Goal: Find specific page/section: Find specific page/section

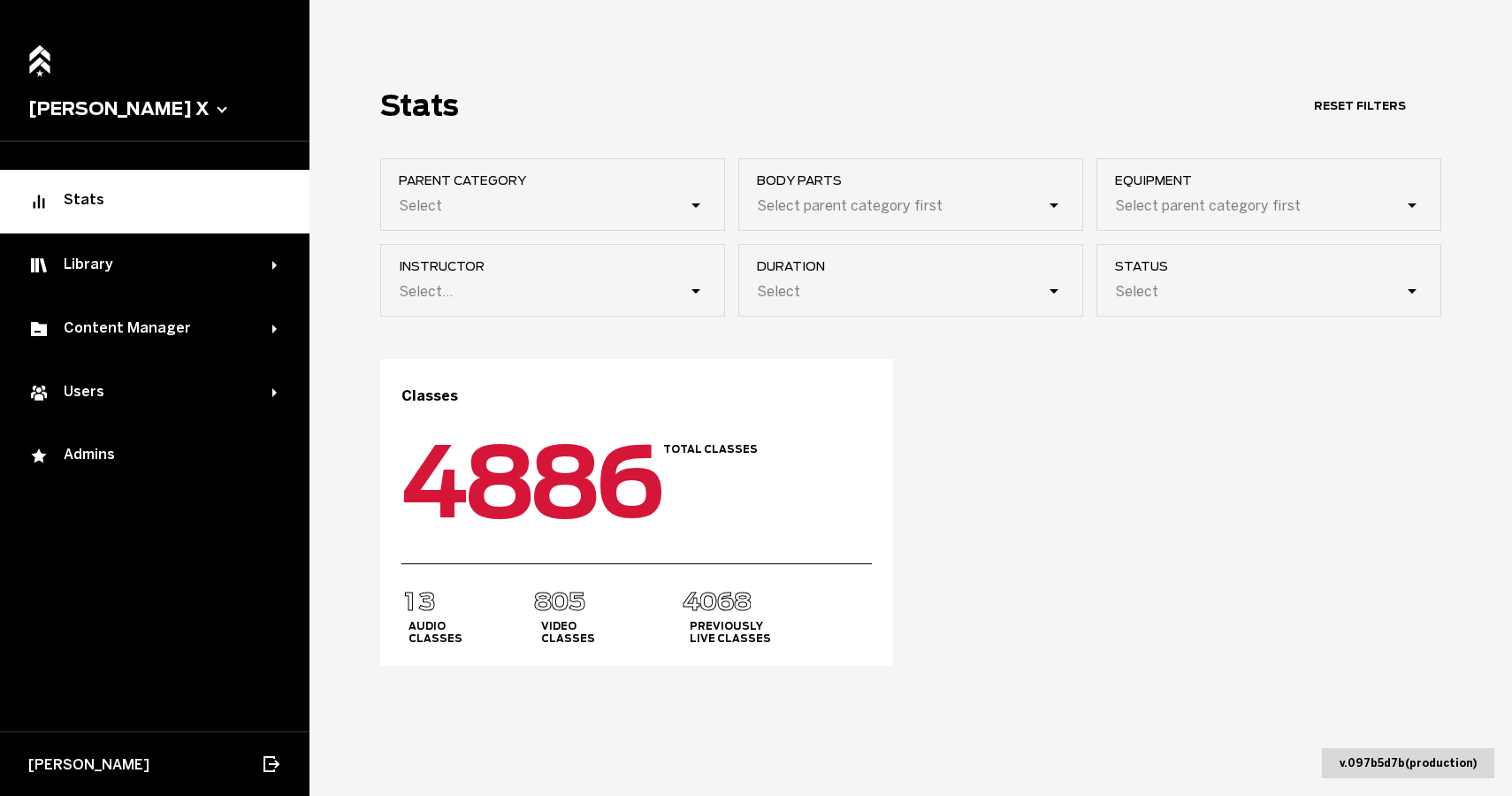
click at [115, 105] on button "[PERSON_NAME] X" at bounding box center [154, 108] width 253 height 21
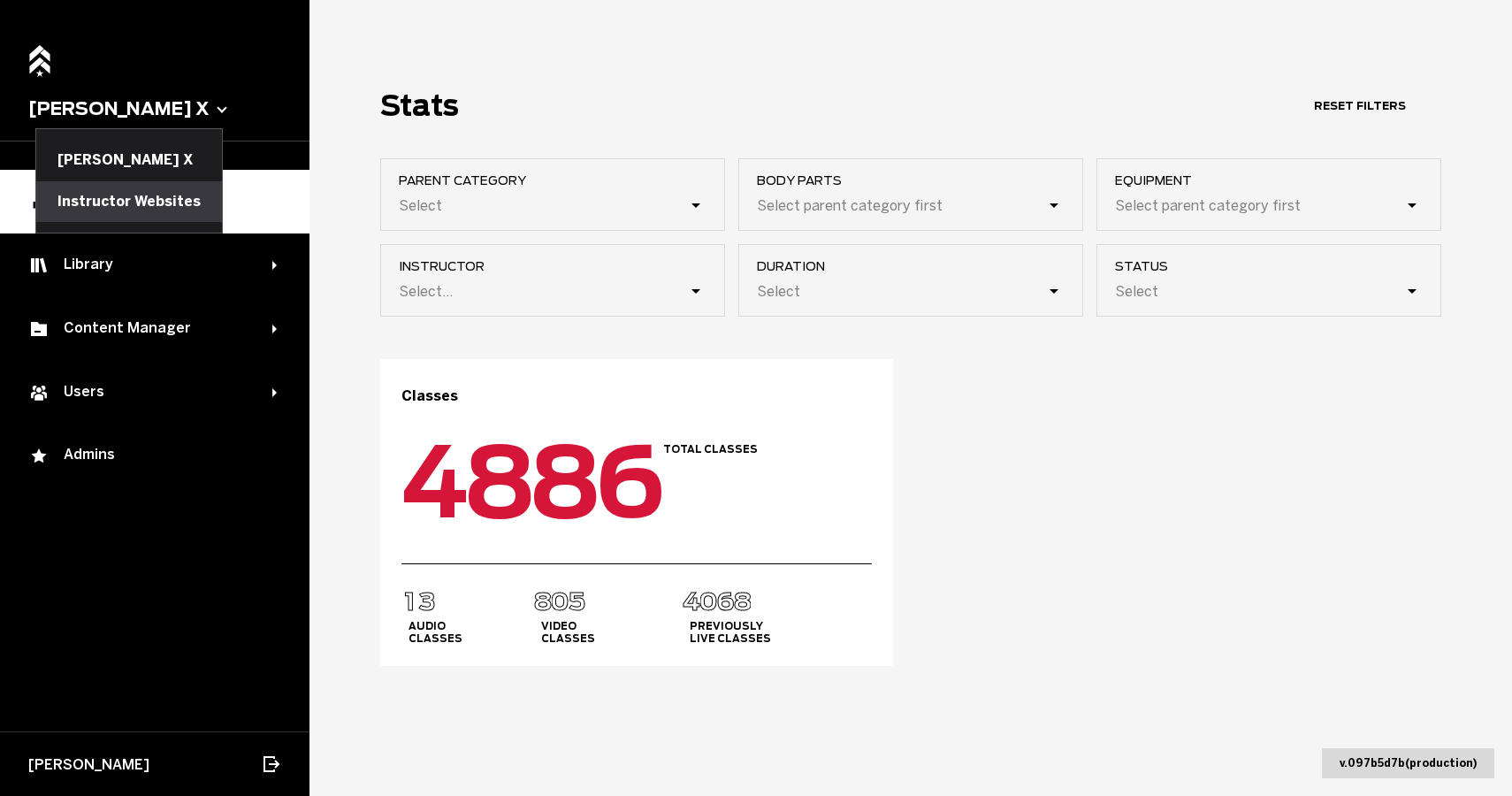
click at [108, 204] on button "Instructor Websites" at bounding box center [129, 201] width 186 height 41
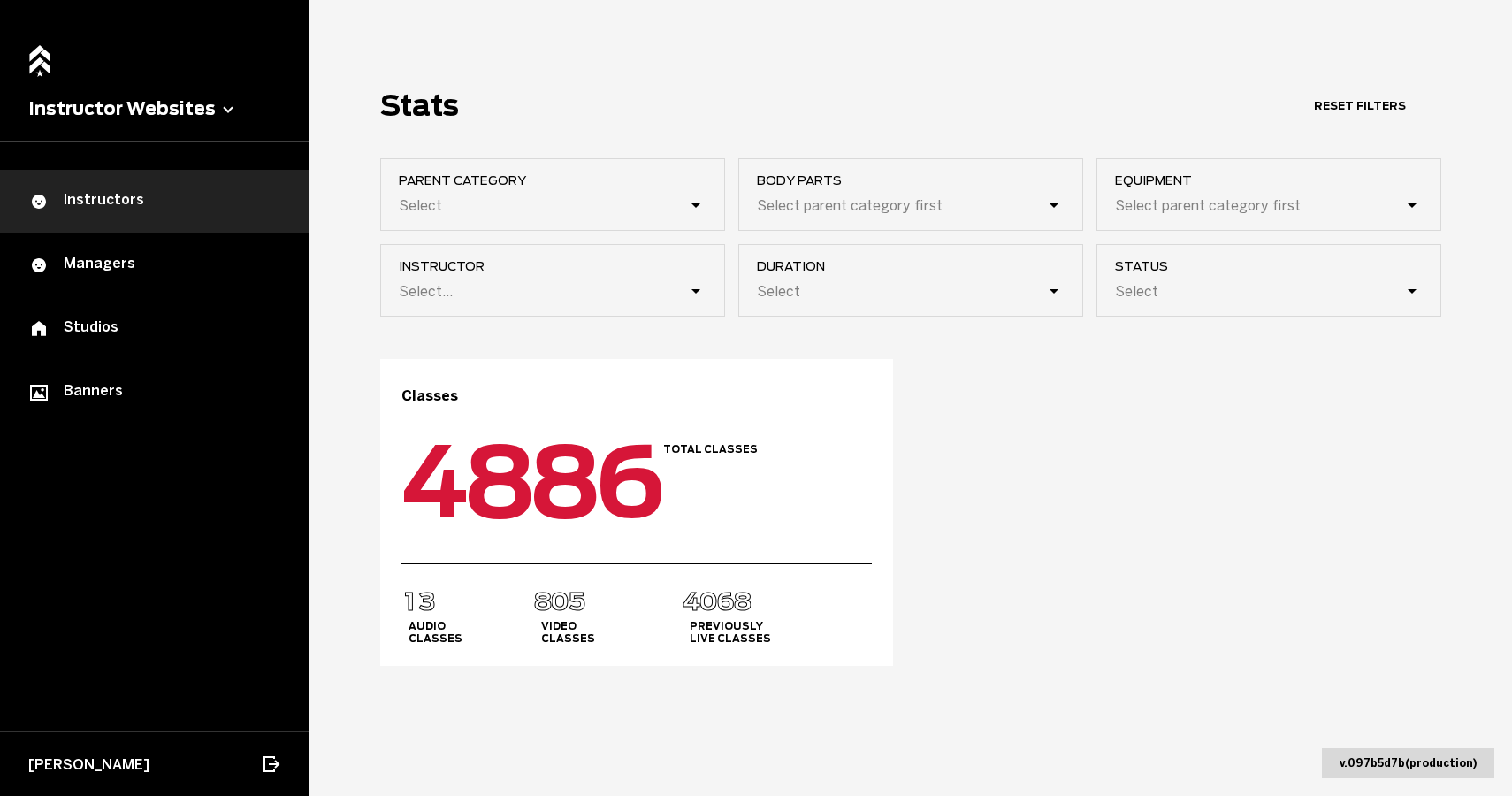
click at [125, 198] on div "Instructors" at bounding box center [154, 201] width 253 height 21
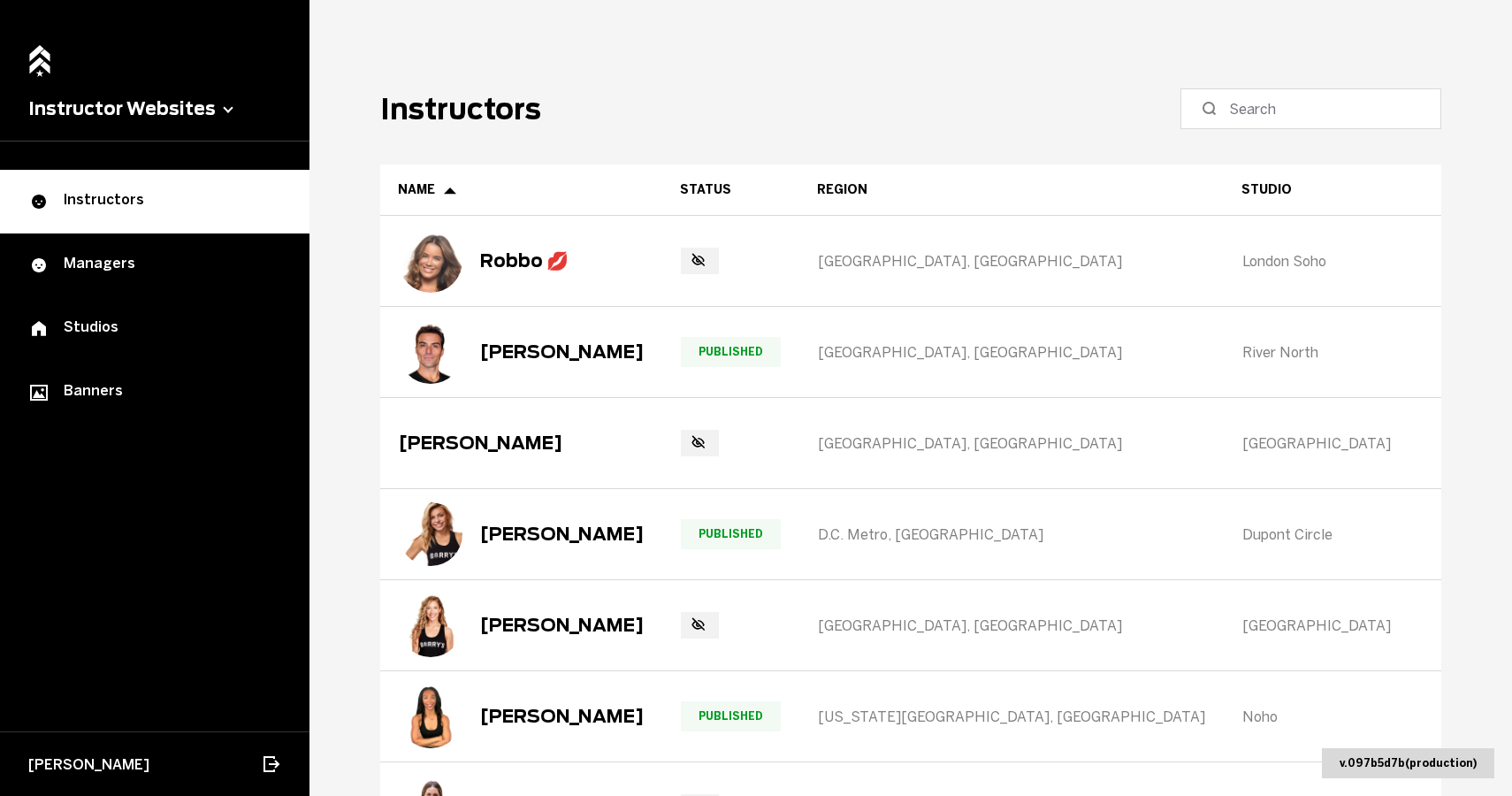
click at [1281, 123] on label at bounding box center [1311, 109] width 261 height 41
click at [1281, 120] on input at bounding box center [1317, 108] width 176 height 21
click at [1278, 114] on input at bounding box center [1317, 108] width 176 height 21
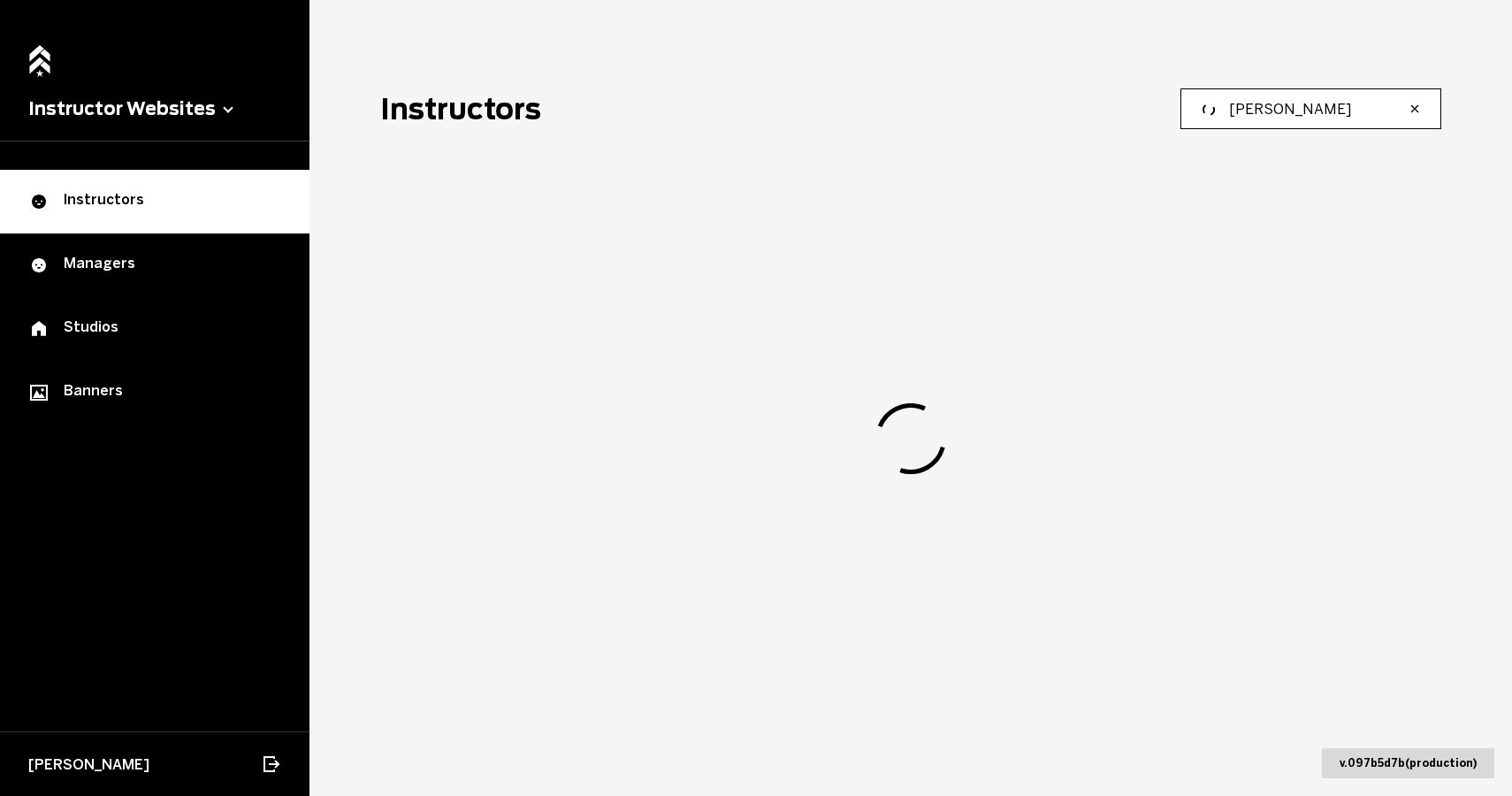
type input "[PERSON_NAME]"
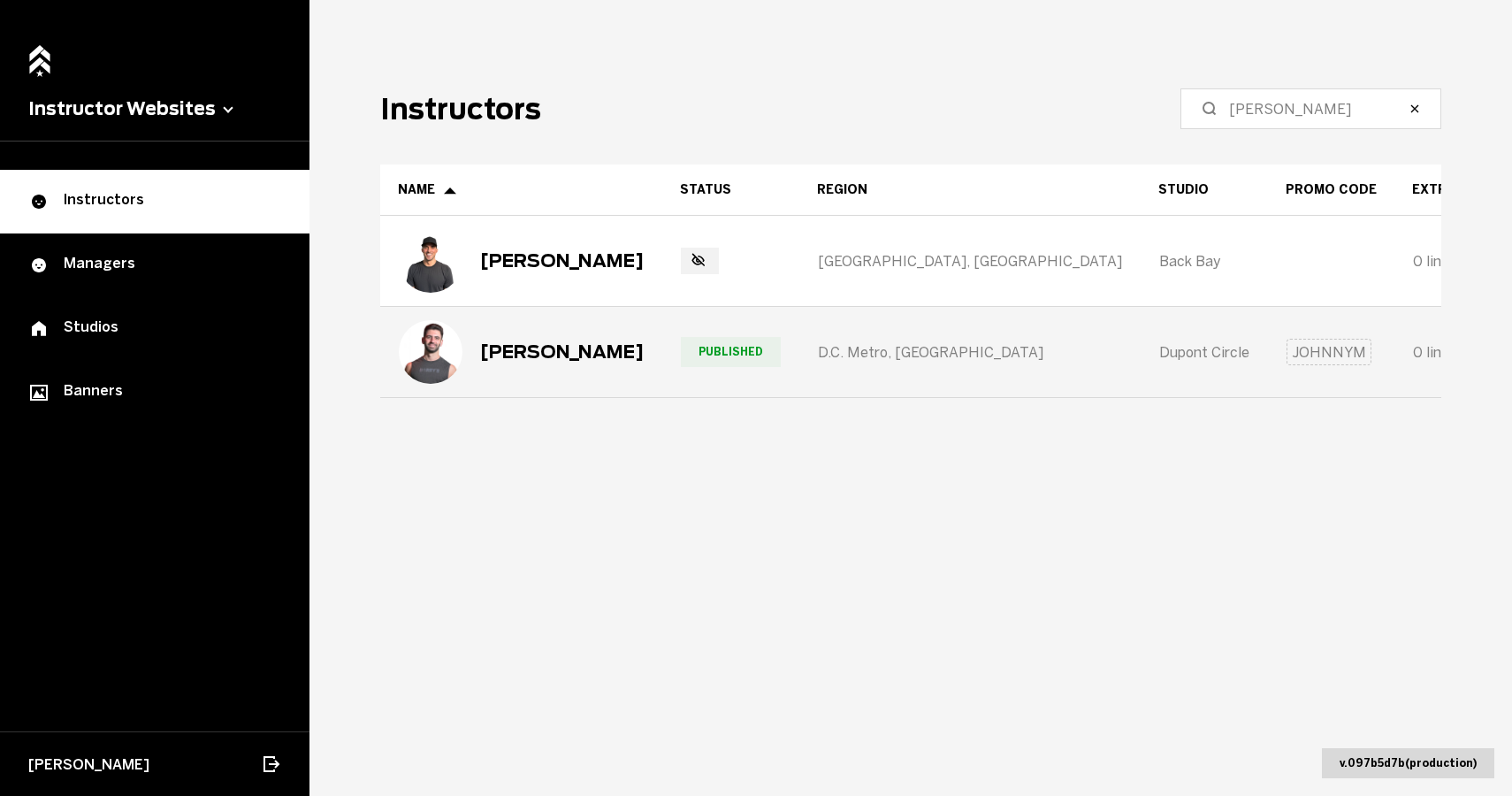
click at [574, 355] on div "[PERSON_NAME]" at bounding box center [562, 351] width 163 height 21
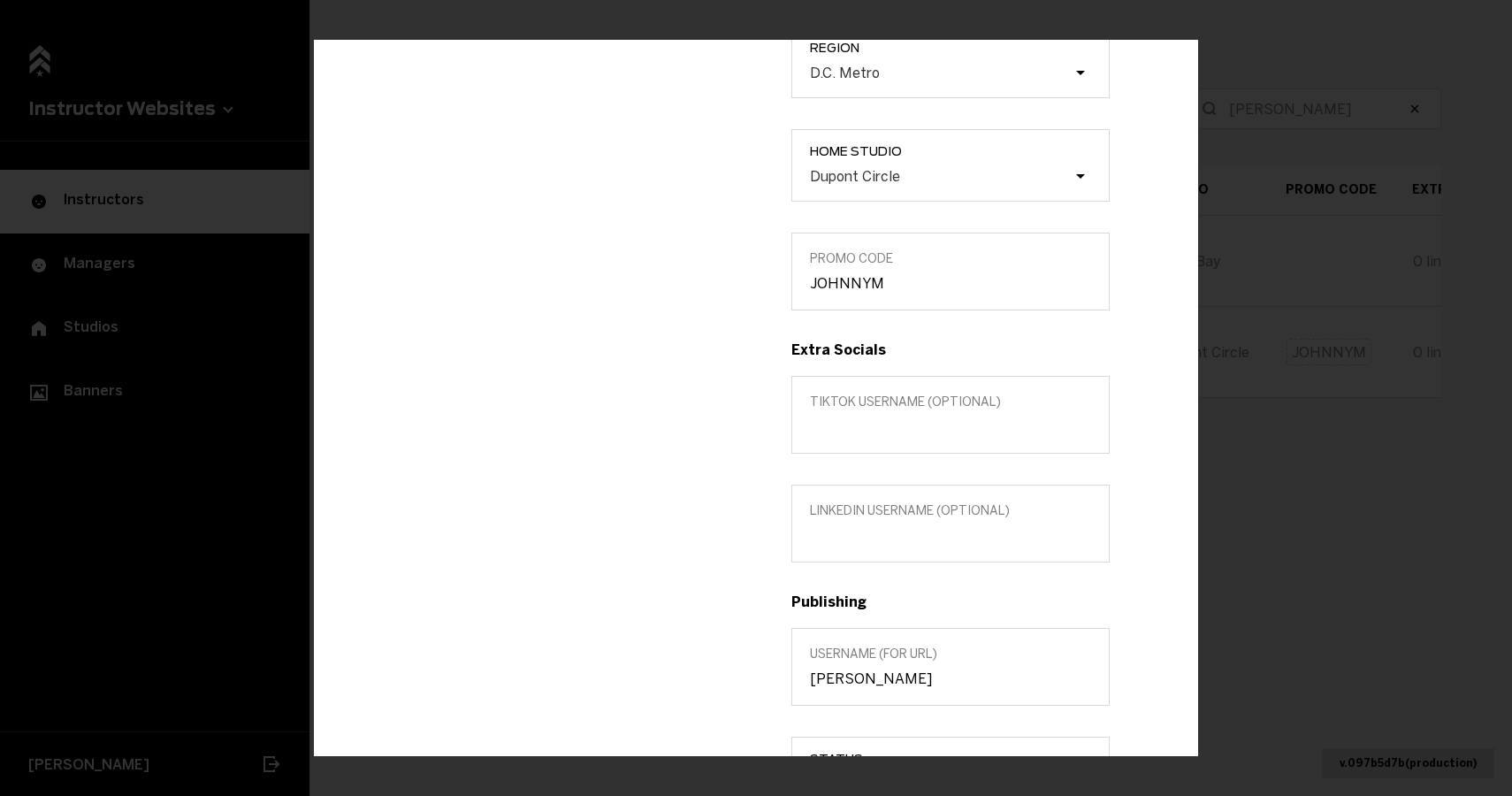
scroll to position [569, 0]
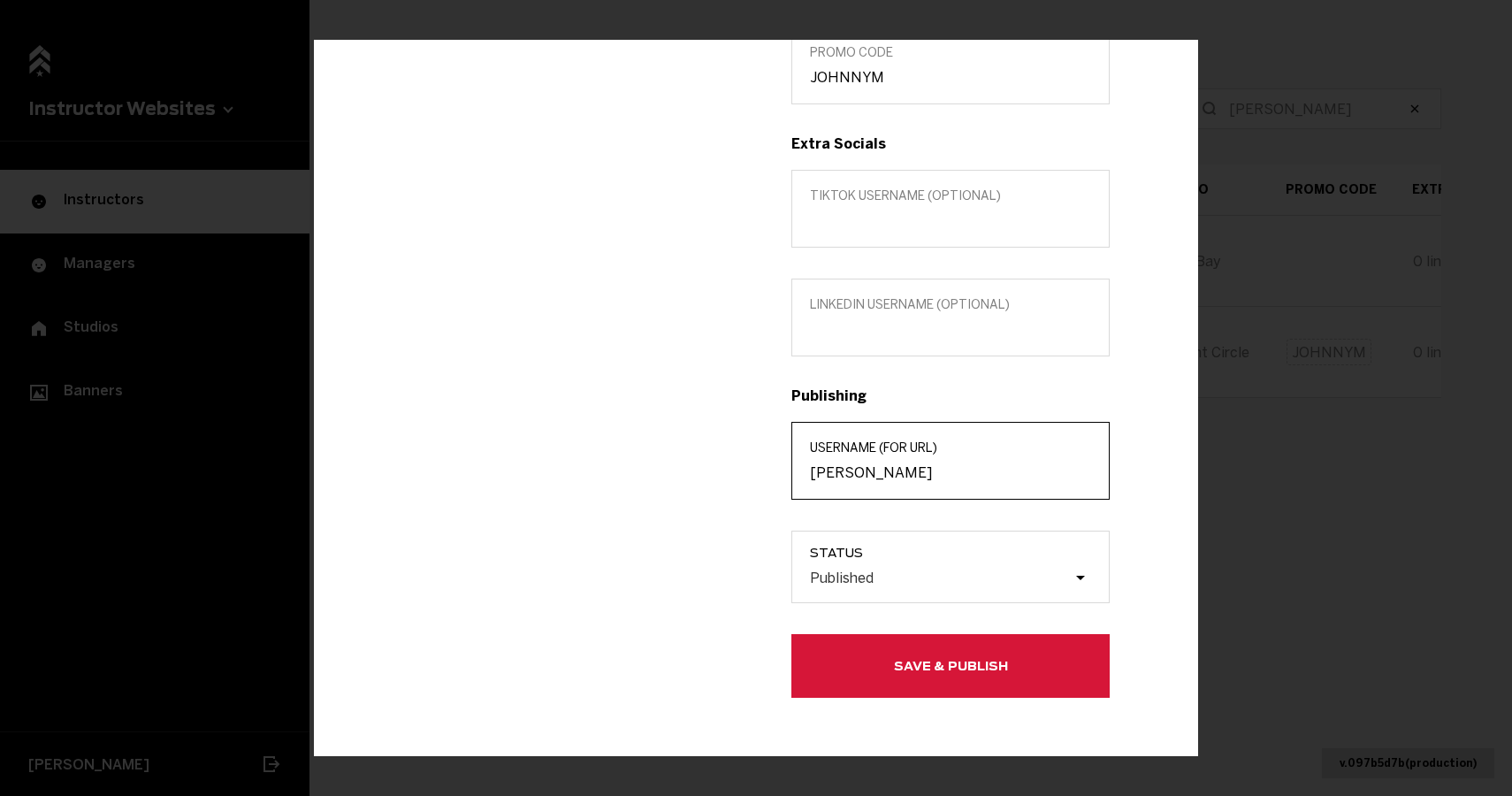
click at [867, 475] on input "[PERSON_NAME]" at bounding box center [950, 472] width 281 height 17
